Goal: Feedback & Contribution: Submit feedback/report problem

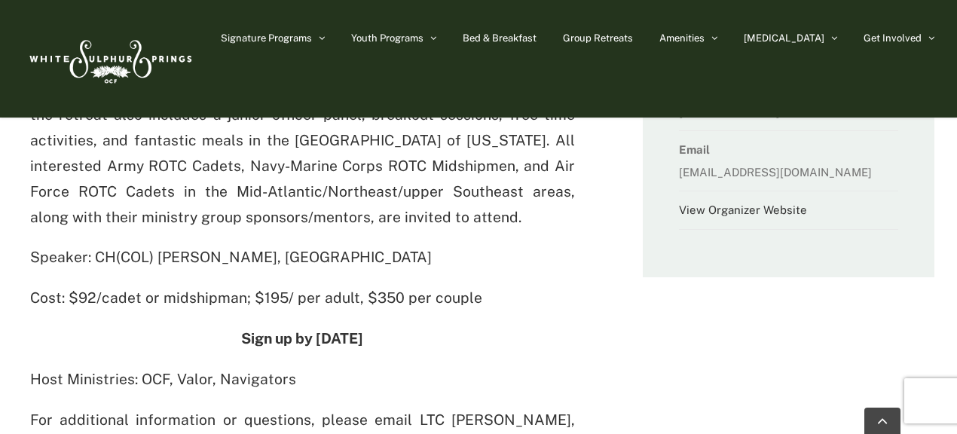
scroll to position [335, 0]
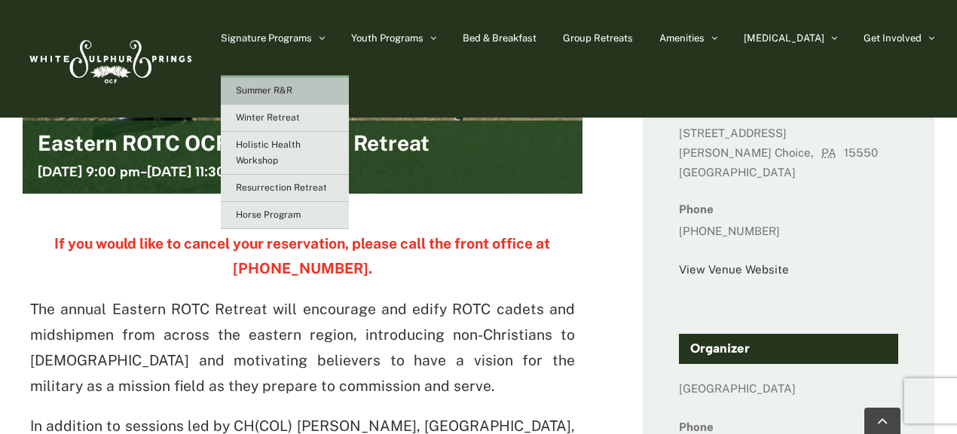
click at [292, 90] on span "Summer R&R" at bounding box center [264, 90] width 57 height 11
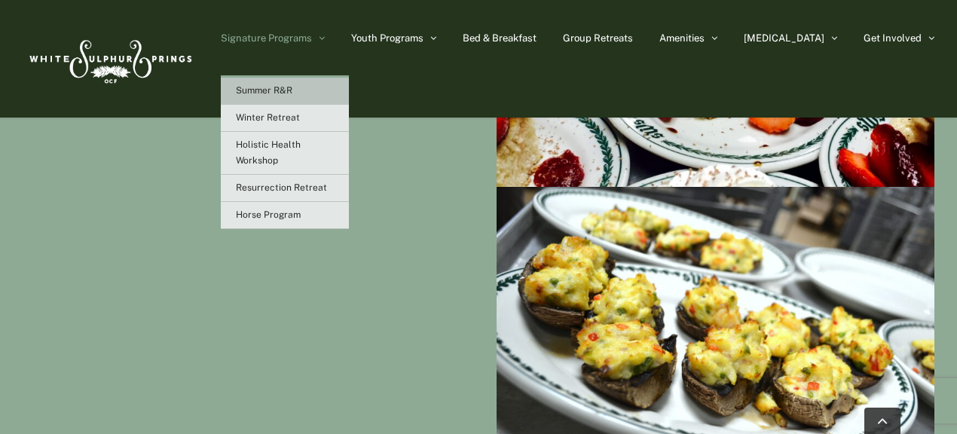
scroll to position [976, 0]
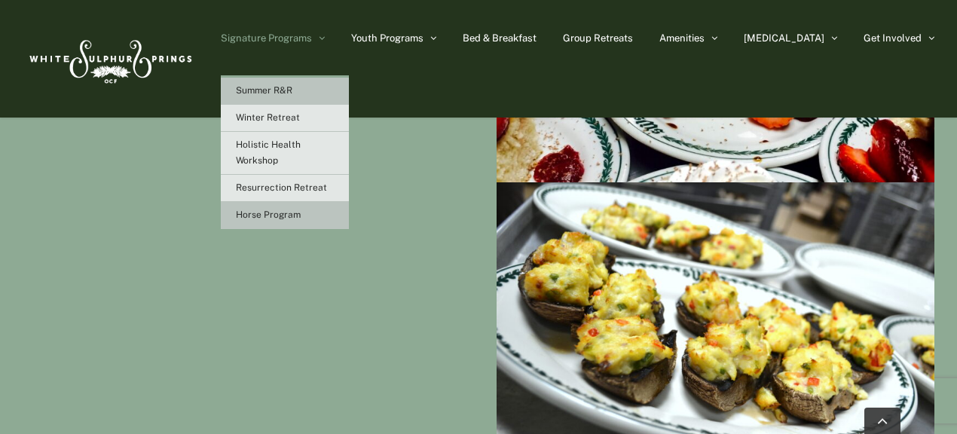
click at [301, 218] on span "Horse Program" at bounding box center [268, 214] width 65 height 11
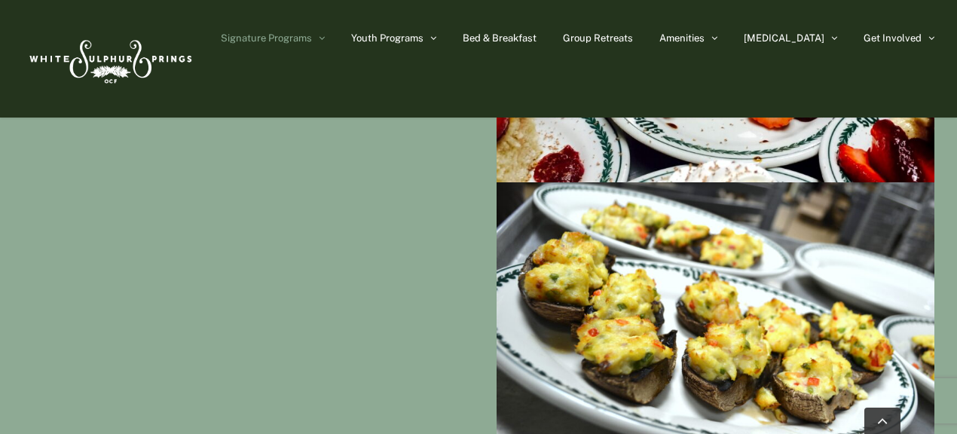
scroll to position [1144, 0]
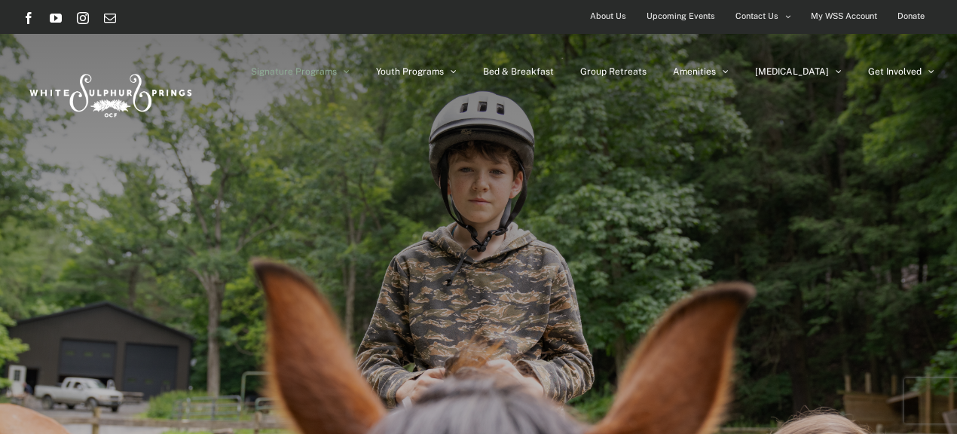
click at [698, 8] on span "Upcoming Events" at bounding box center [680, 16] width 69 height 22
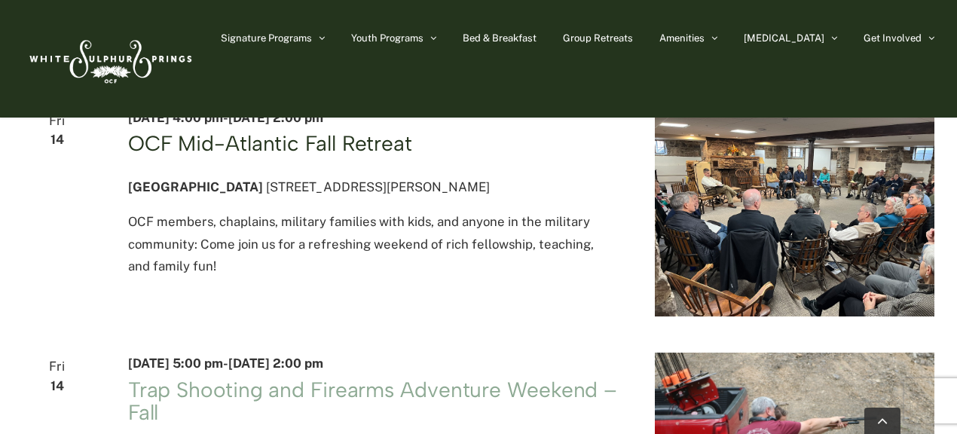
scroll to position [1517, 0]
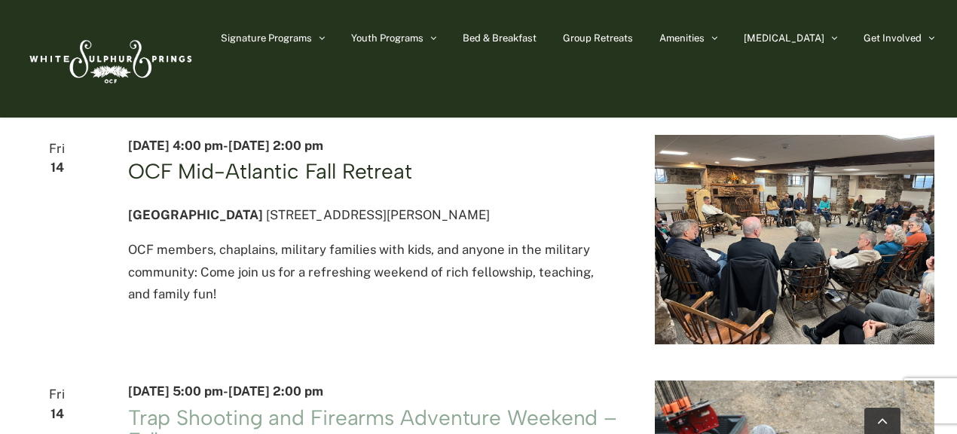
click at [344, 184] on link "OCF Mid-Atlantic Fall Retreat" at bounding box center [270, 171] width 284 height 26
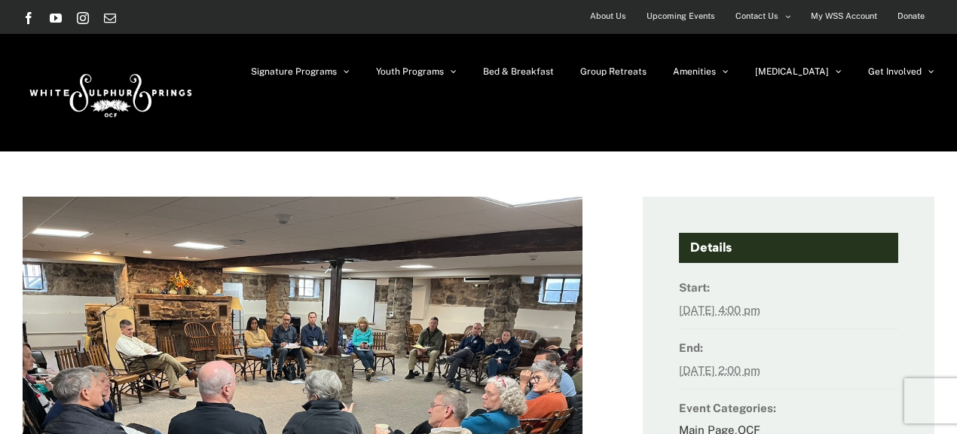
click at [310, 225] on img at bounding box center [303, 407] width 560 height 420
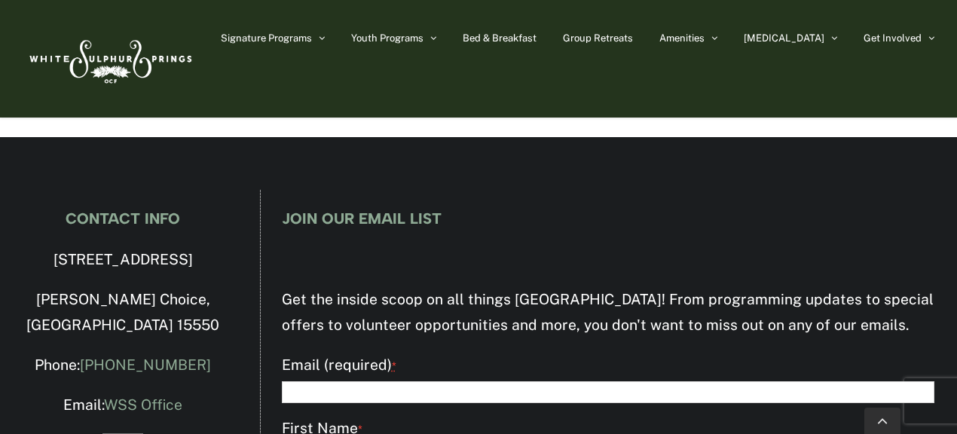
scroll to position [2580, 0]
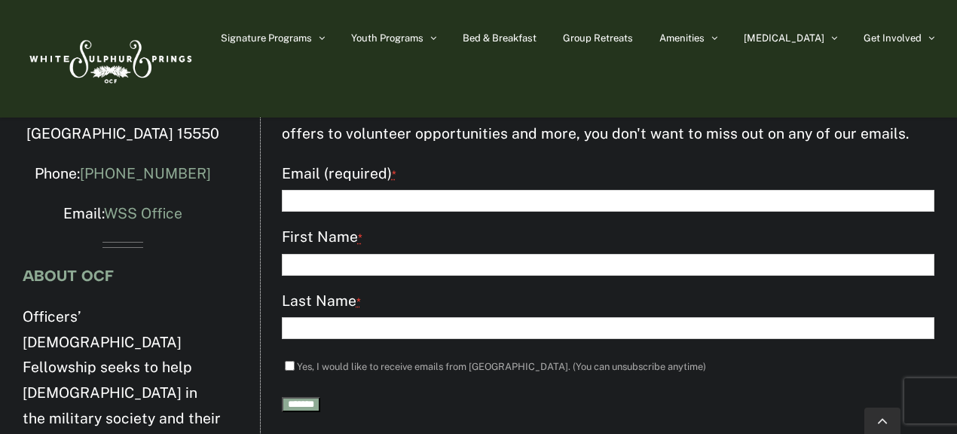
click at [429, 212] on input "Email (required) *" at bounding box center [608, 201] width 652 height 22
type input "**********"
click at [441, 276] on input "First Name *" at bounding box center [608, 265] width 652 height 22
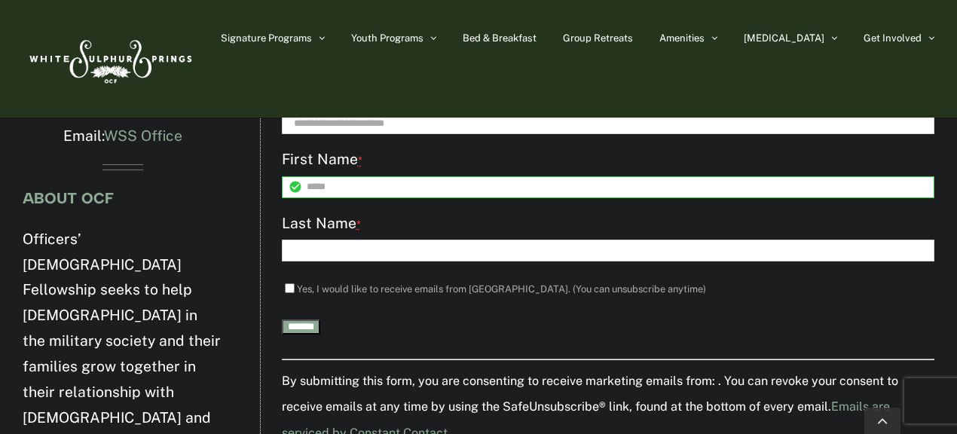
scroll to position [2744, 0]
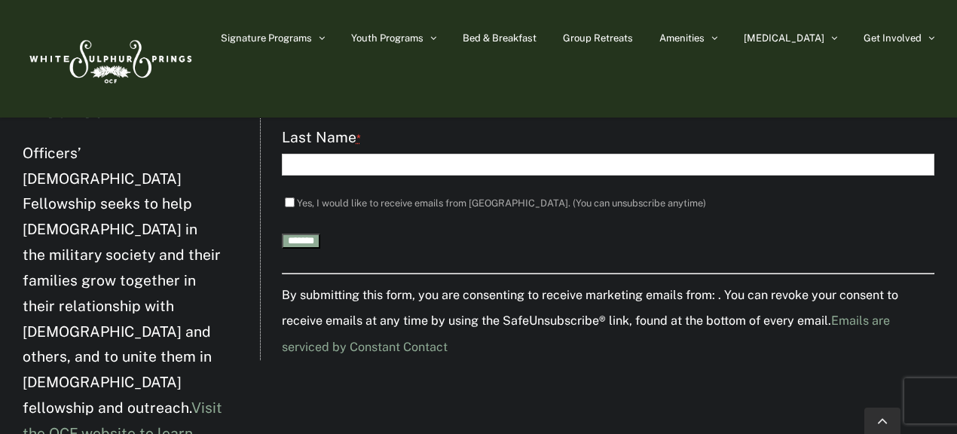
type input "*****"
click at [404, 176] on input "Last Name *" at bounding box center [608, 165] width 652 height 22
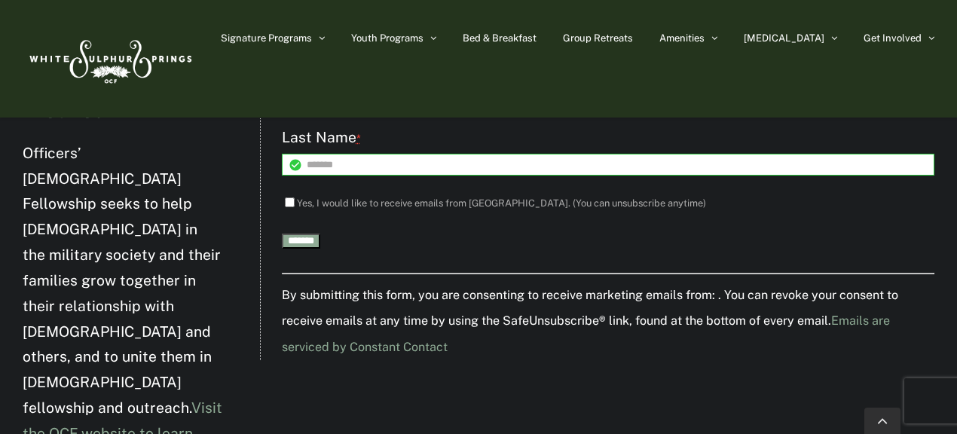
type input "*******"
click at [304, 249] on input "*******" at bounding box center [301, 241] width 38 height 15
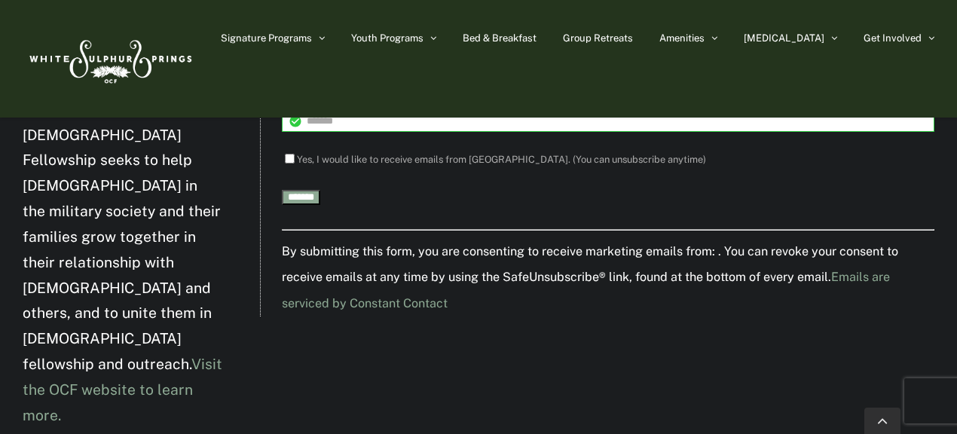
scroll to position [2815, 0]
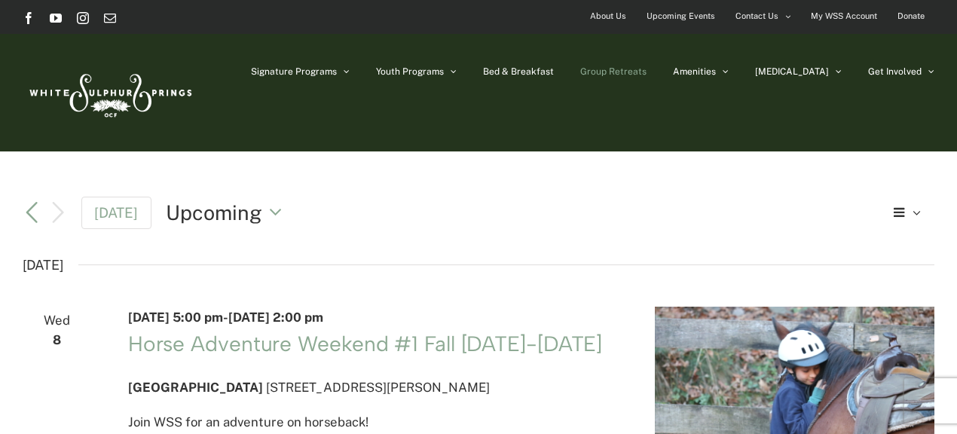
click at [646, 74] on span "Group Retreats" at bounding box center [613, 71] width 66 height 9
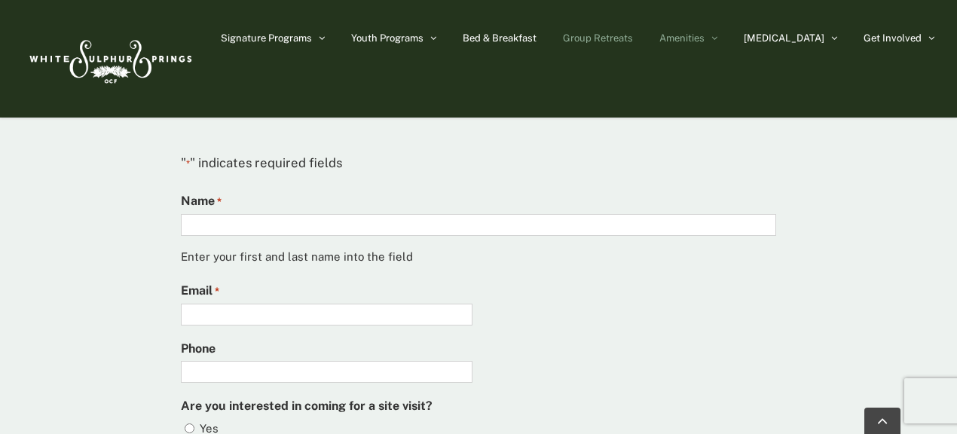
scroll to position [3433, 0]
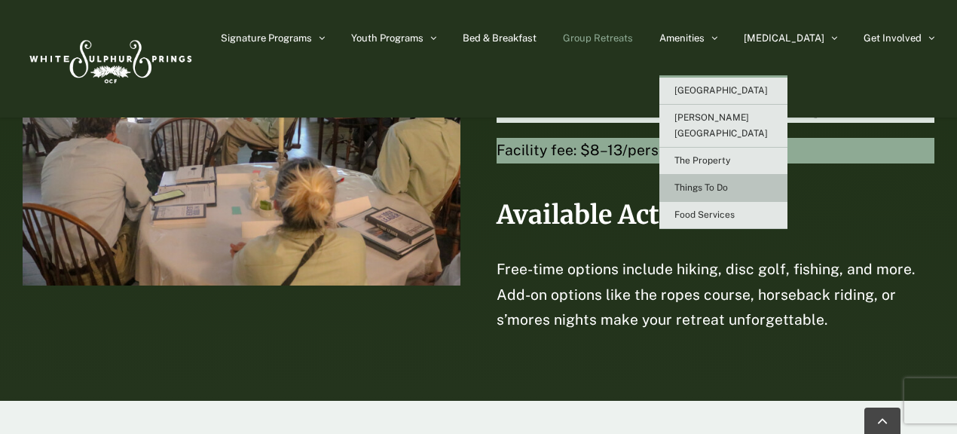
click at [770, 175] on link "Things To Do" at bounding box center [723, 188] width 128 height 27
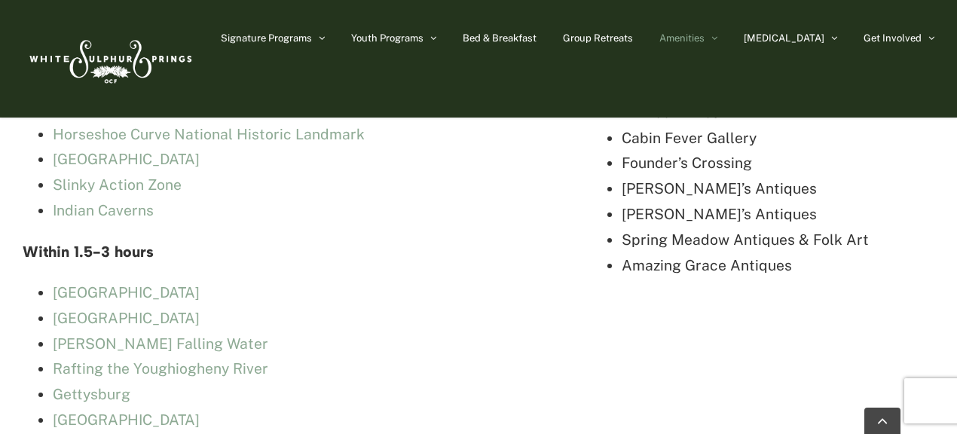
scroll to position [5213, 0]
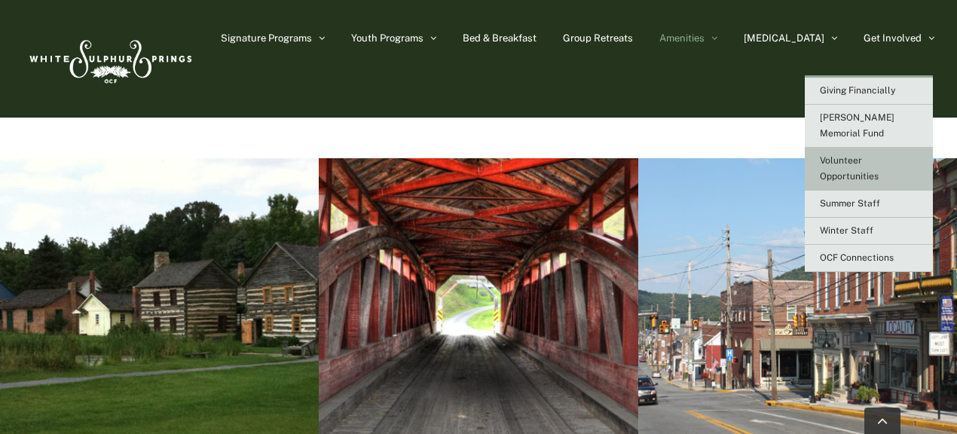
click at [864, 148] on link "Volunteer Opportunities" at bounding box center [869, 169] width 128 height 43
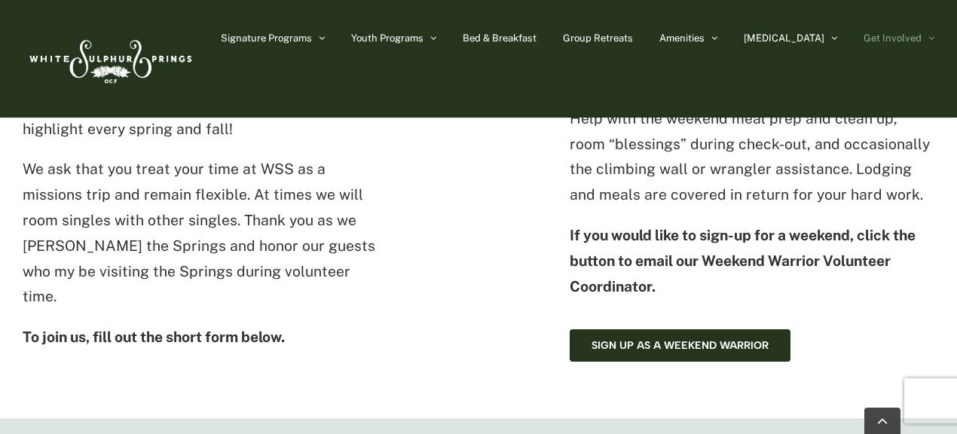
scroll to position [794, 0]
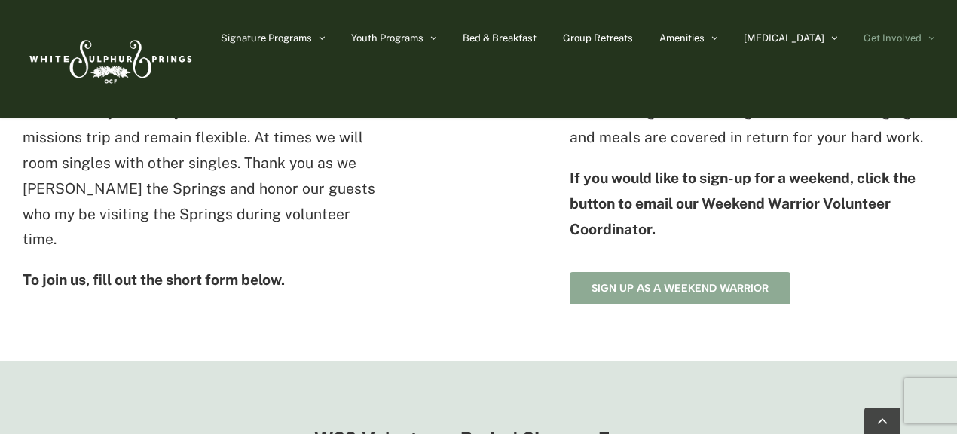
click at [709, 291] on span "Sign up as a Weekend Warrior" at bounding box center [679, 288] width 177 height 13
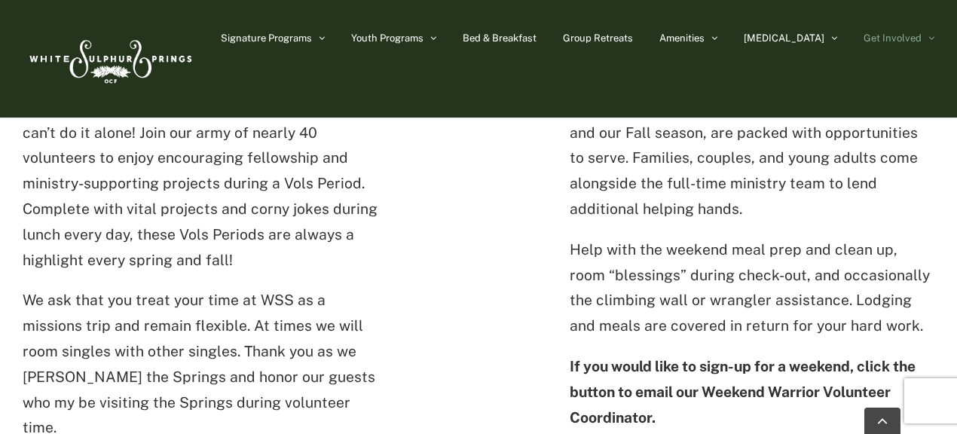
scroll to position [826, 0]
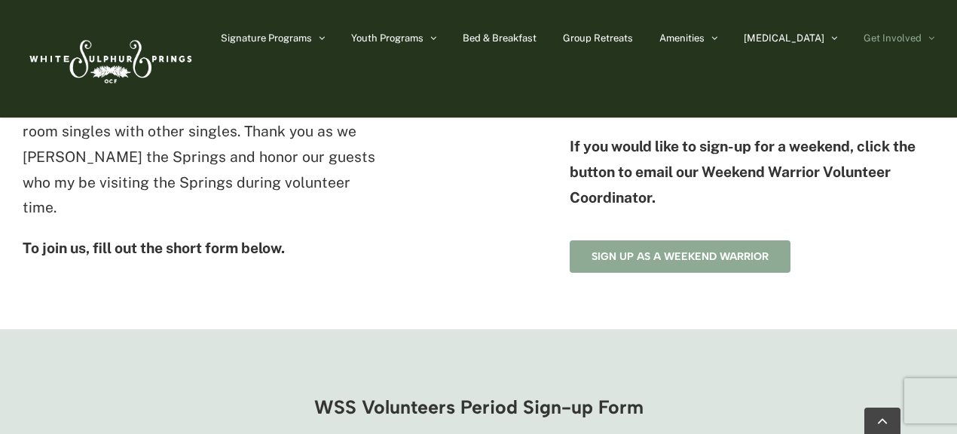
click at [701, 264] on link "Sign up as a Weekend Warrior" at bounding box center [680, 256] width 221 height 32
drag, startPoint x: 701, startPoint y: 264, endPoint x: 676, endPoint y: 261, distance: 25.9
click at [676, 260] on span "Sign up as a Weekend Warrior" at bounding box center [679, 256] width 177 height 13
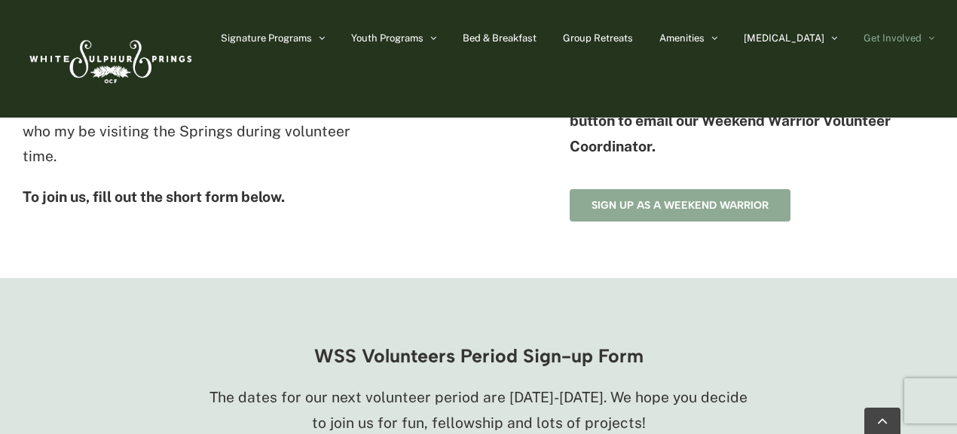
scroll to position [866, 0]
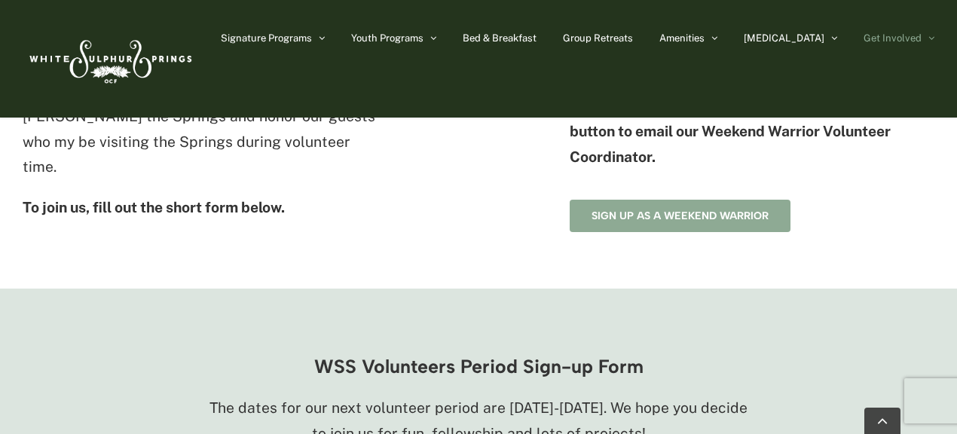
click at [681, 217] on span "Sign up as a Weekend Warrior" at bounding box center [679, 215] width 177 height 13
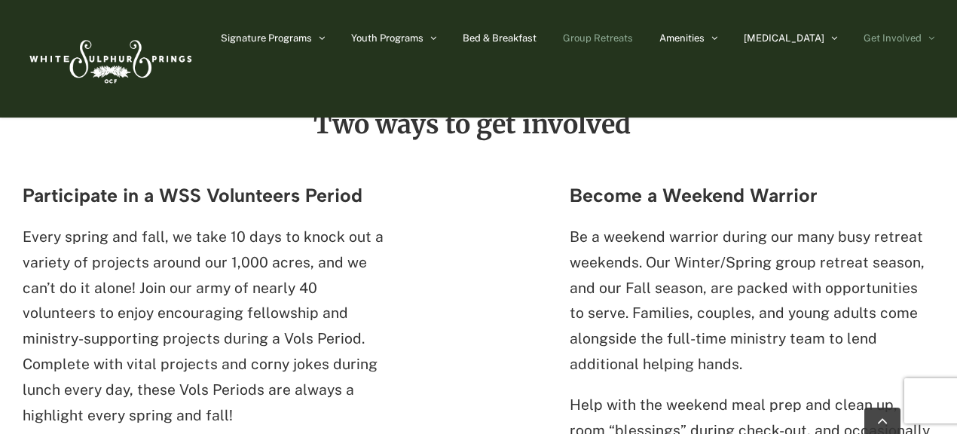
scroll to position [407, 0]
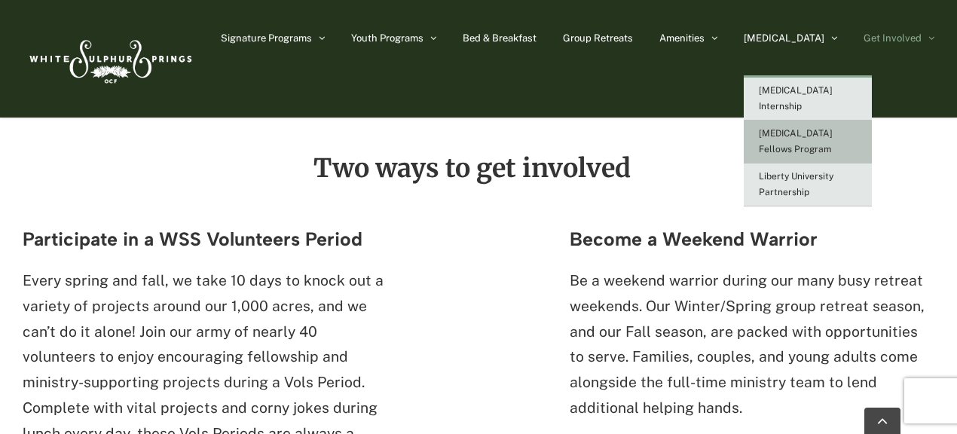
click at [832, 128] on span "[MEDICAL_DATA] Fellows Program" at bounding box center [796, 141] width 74 height 26
